Goal: Check status

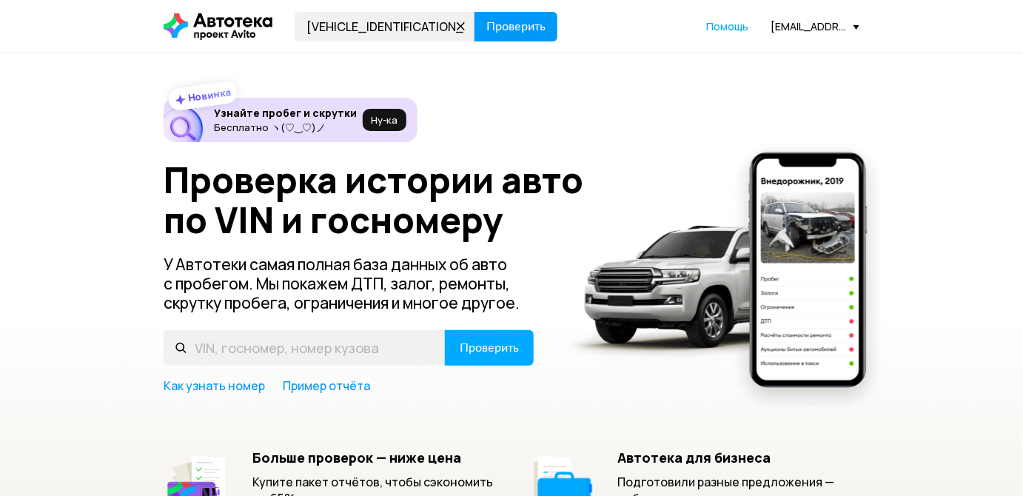
type input "[VEHICLE_IDENTIFICATION_NUMBER]"
click at [539, 21] on span "Проверить" at bounding box center [515, 27] width 59 height 12
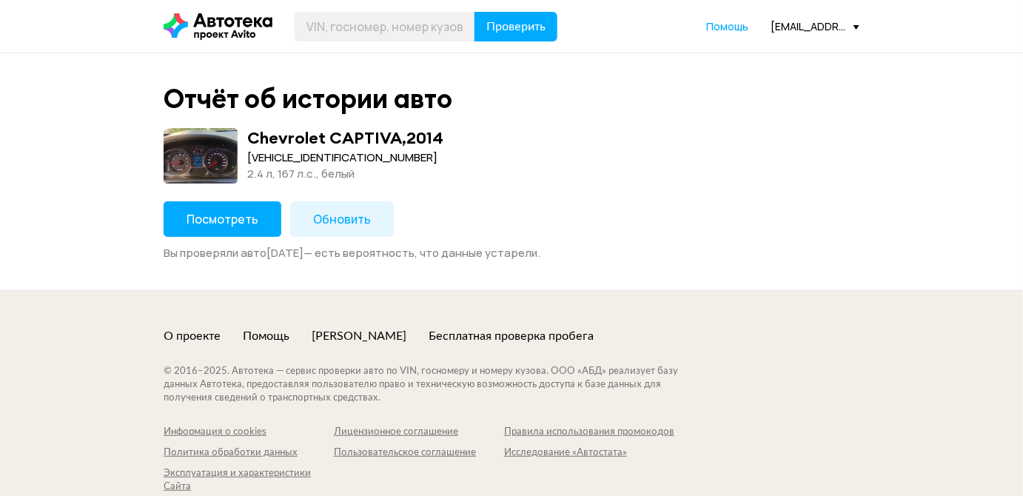
click at [211, 226] on span "Посмотреть" at bounding box center [223, 219] width 72 height 16
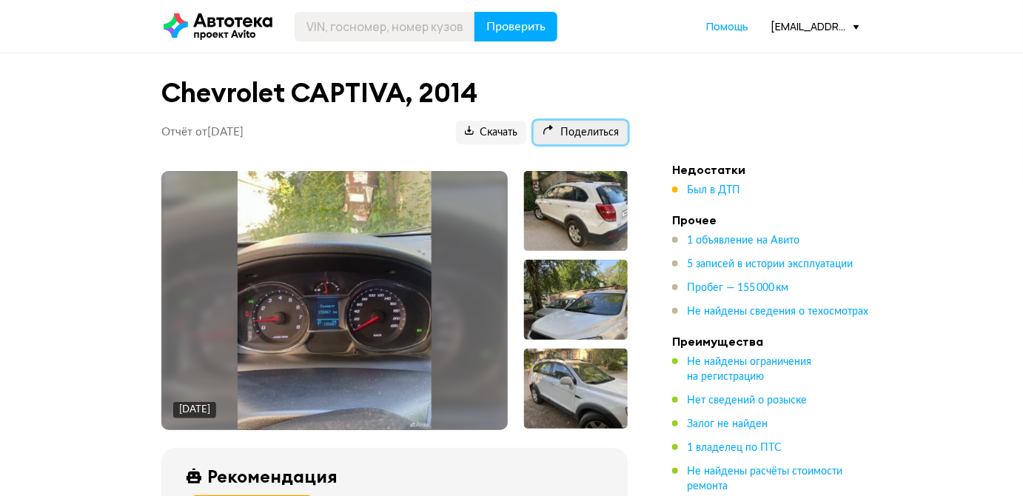
click at [583, 129] on span "Поделиться" at bounding box center [581, 133] width 76 height 14
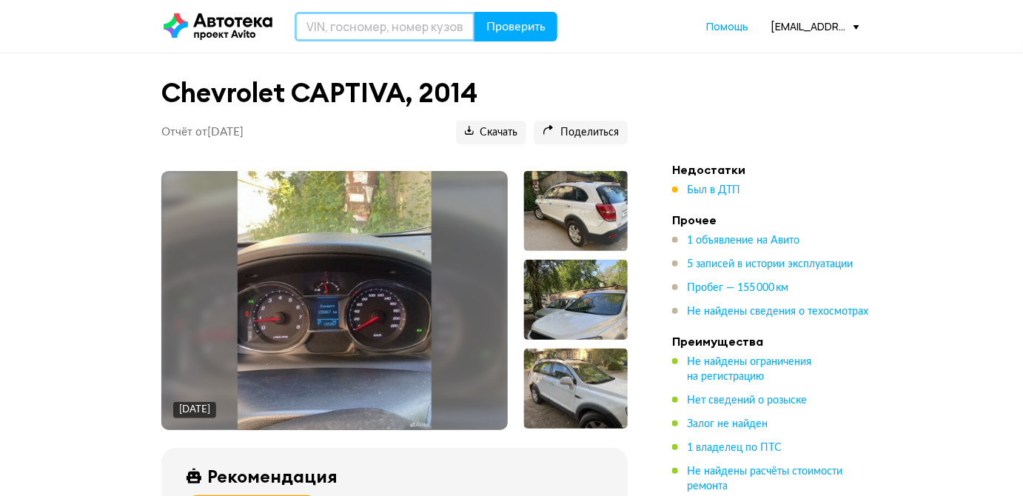
paste input "[VEHICLE_IDENTIFICATION_NUMBER]"
type input "[VEHICLE_IDENTIFICATION_NUMBER]"
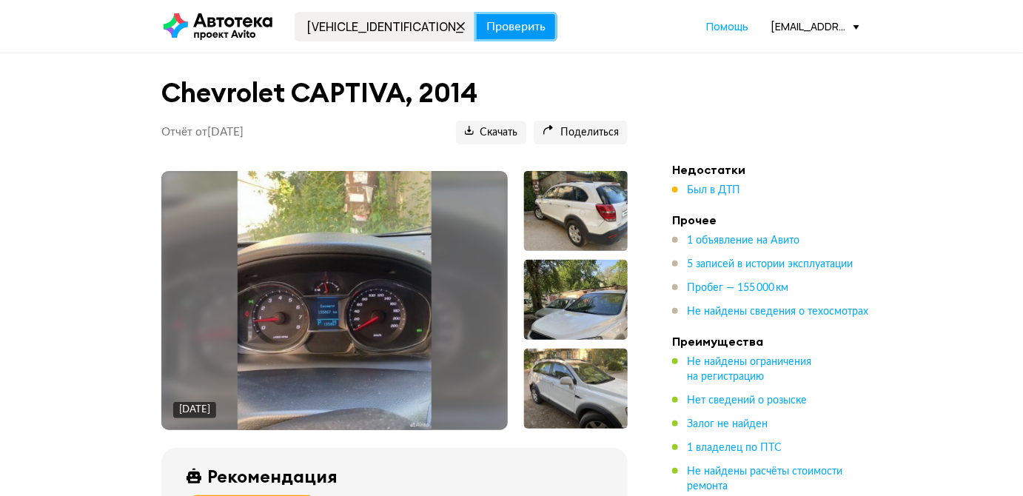
click at [500, 36] on button "Проверить" at bounding box center [515, 27] width 83 height 30
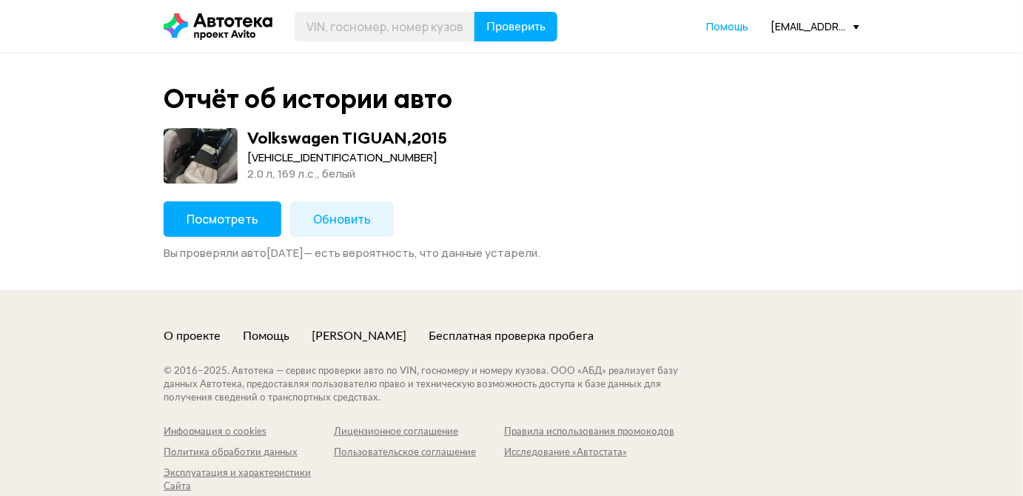
click at [241, 221] on span "Посмотреть" at bounding box center [223, 219] width 72 height 16
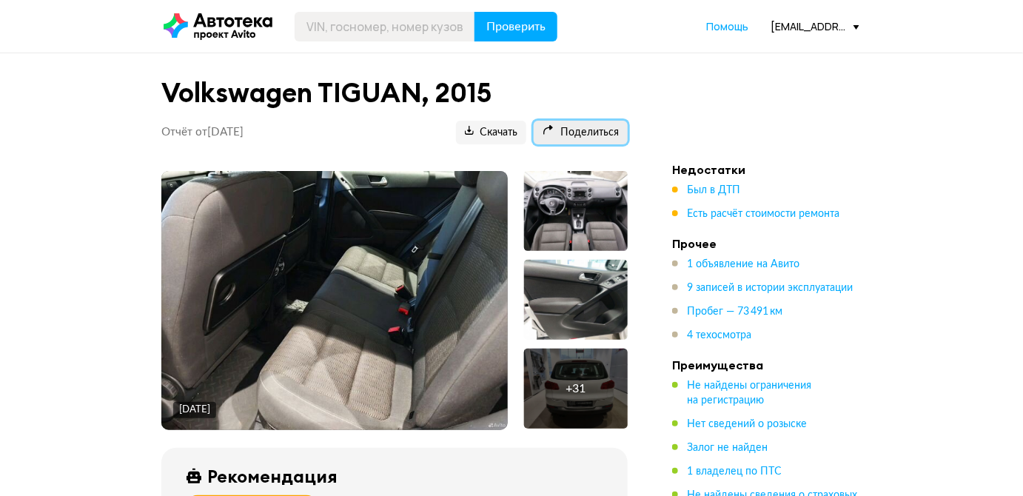
click at [578, 131] on span "Поделиться" at bounding box center [581, 133] width 76 height 14
